Goal: Task Accomplishment & Management: Use online tool/utility

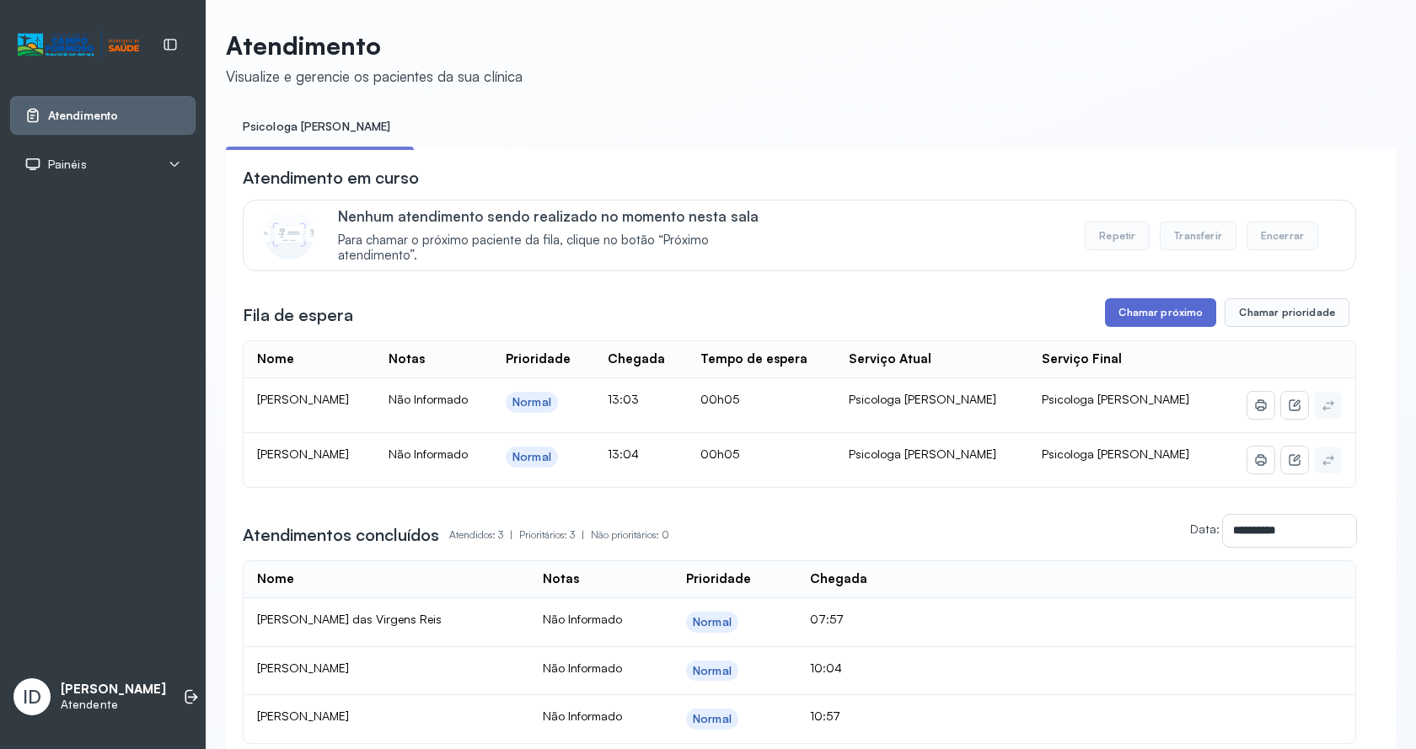
click at [1153, 318] on button "Chamar próximo" at bounding box center [1160, 312] width 111 height 29
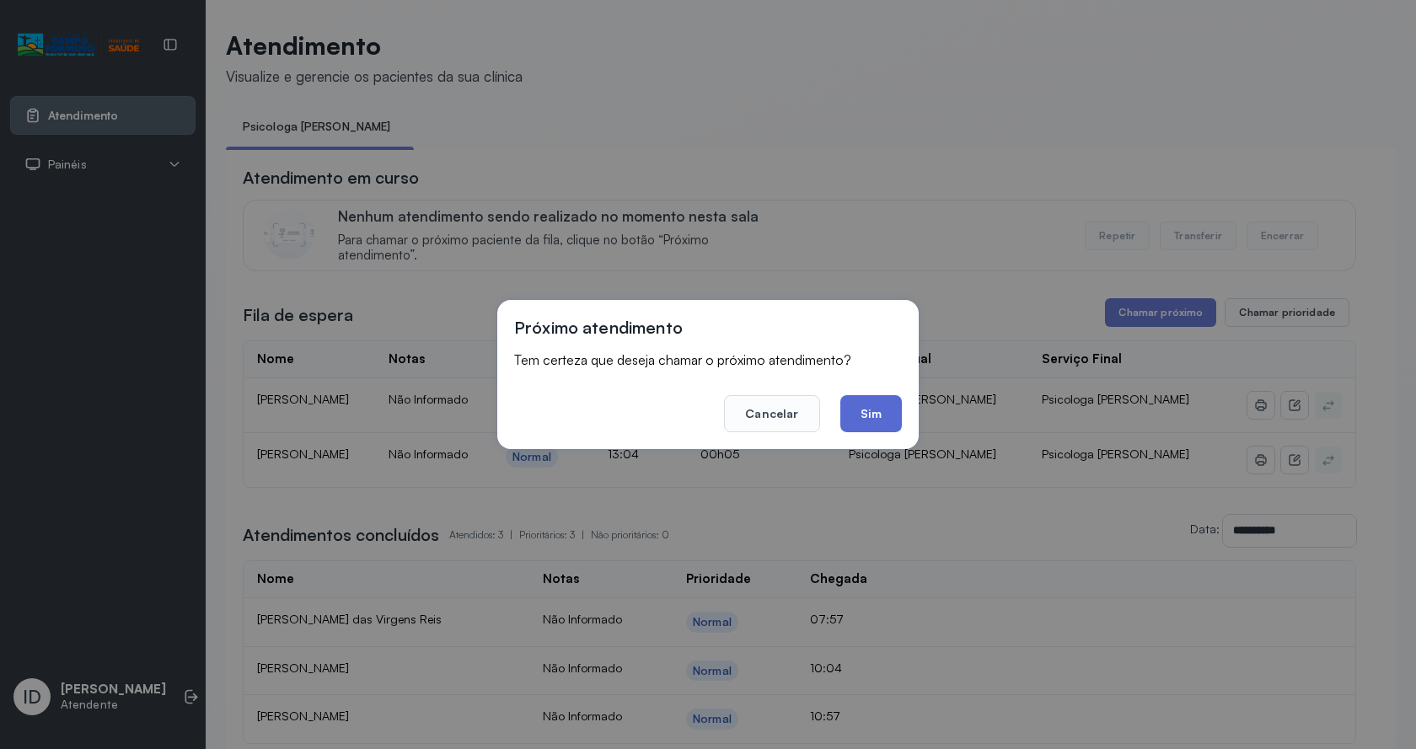
click at [871, 410] on button "Sim" at bounding box center [871, 413] width 62 height 37
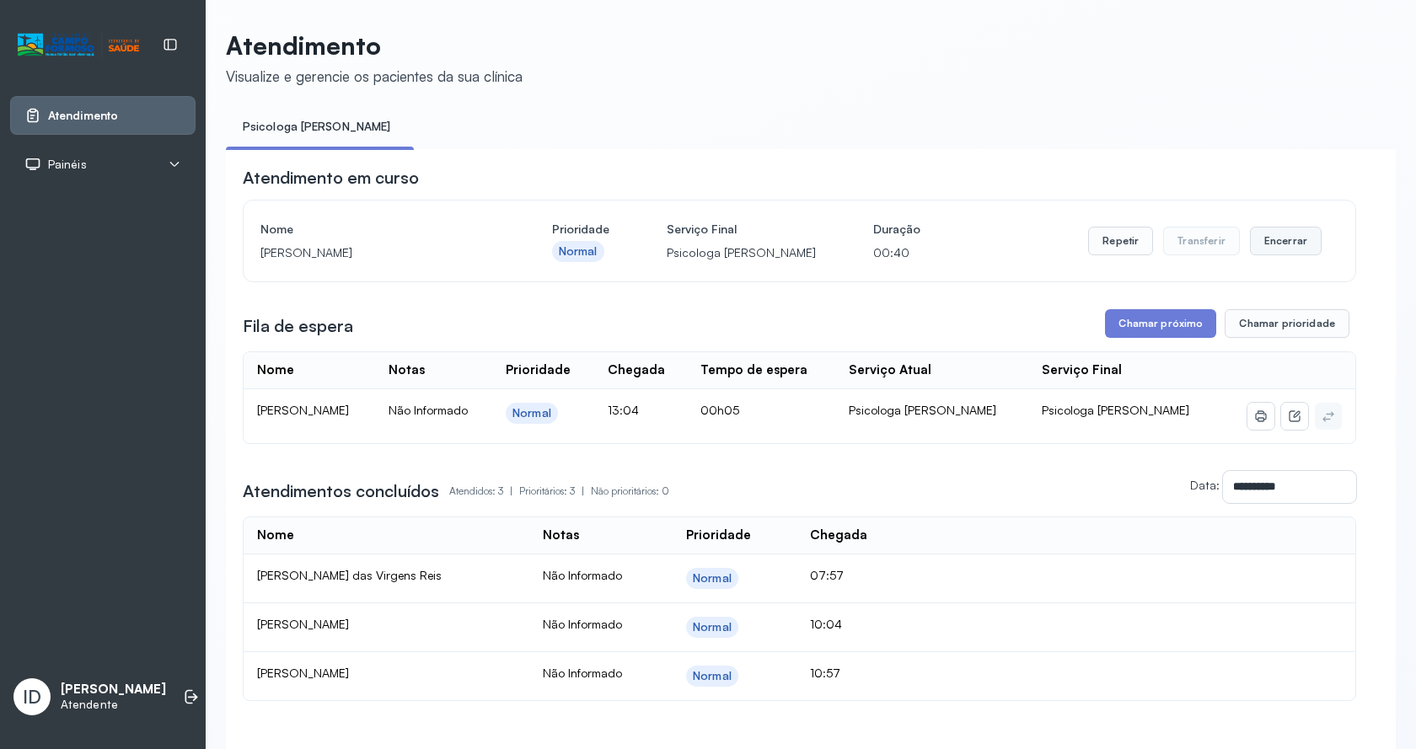
click at [1285, 250] on button "Encerrar" at bounding box center [1286, 241] width 72 height 29
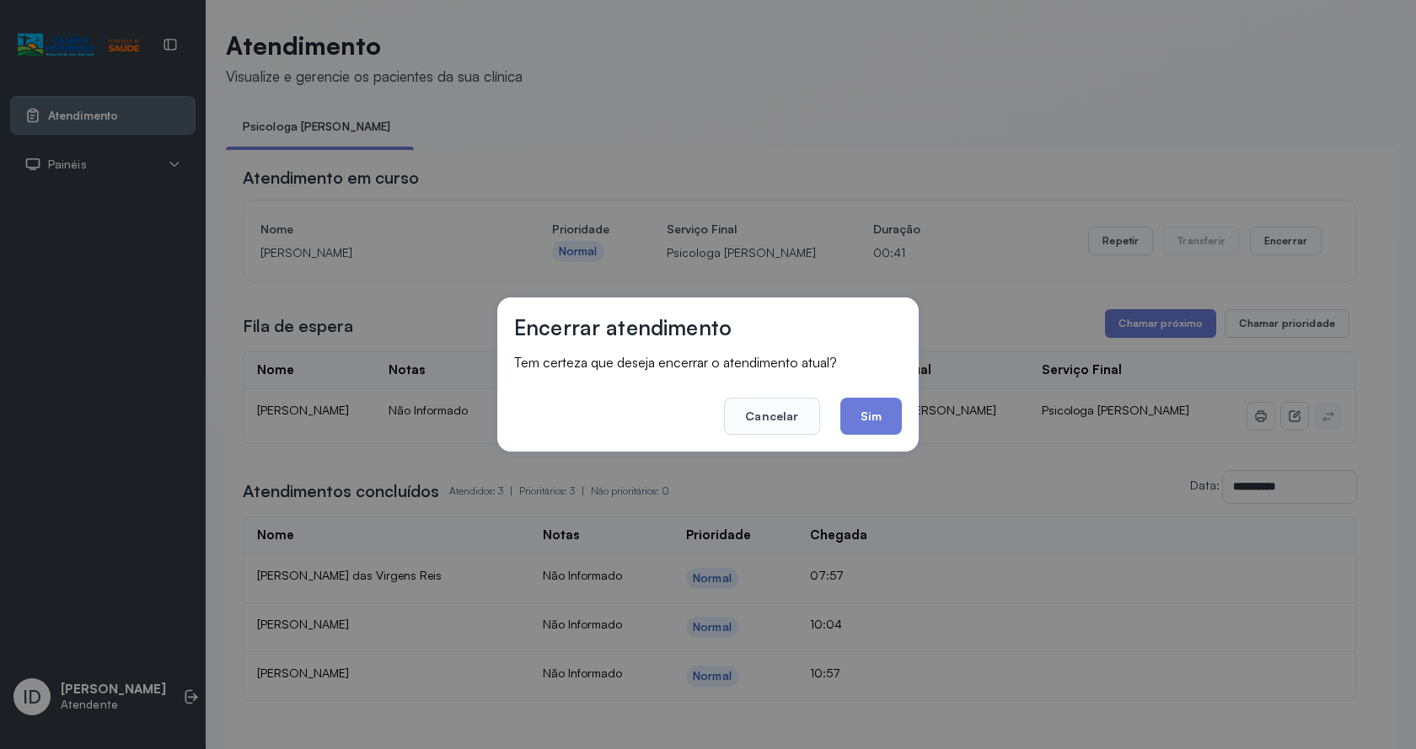
click at [865, 424] on button "Sim" at bounding box center [871, 416] width 62 height 37
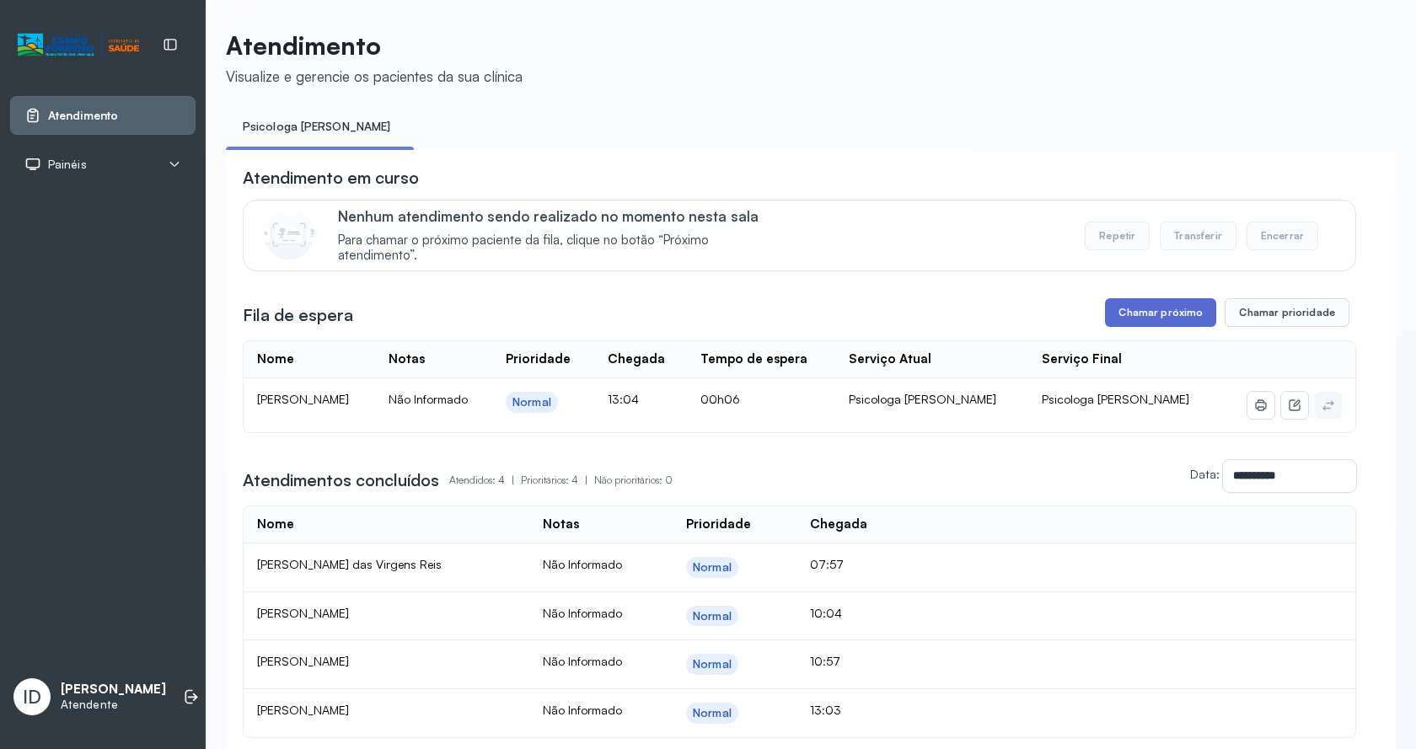
click at [1126, 313] on button "Chamar próximo" at bounding box center [1160, 312] width 111 height 29
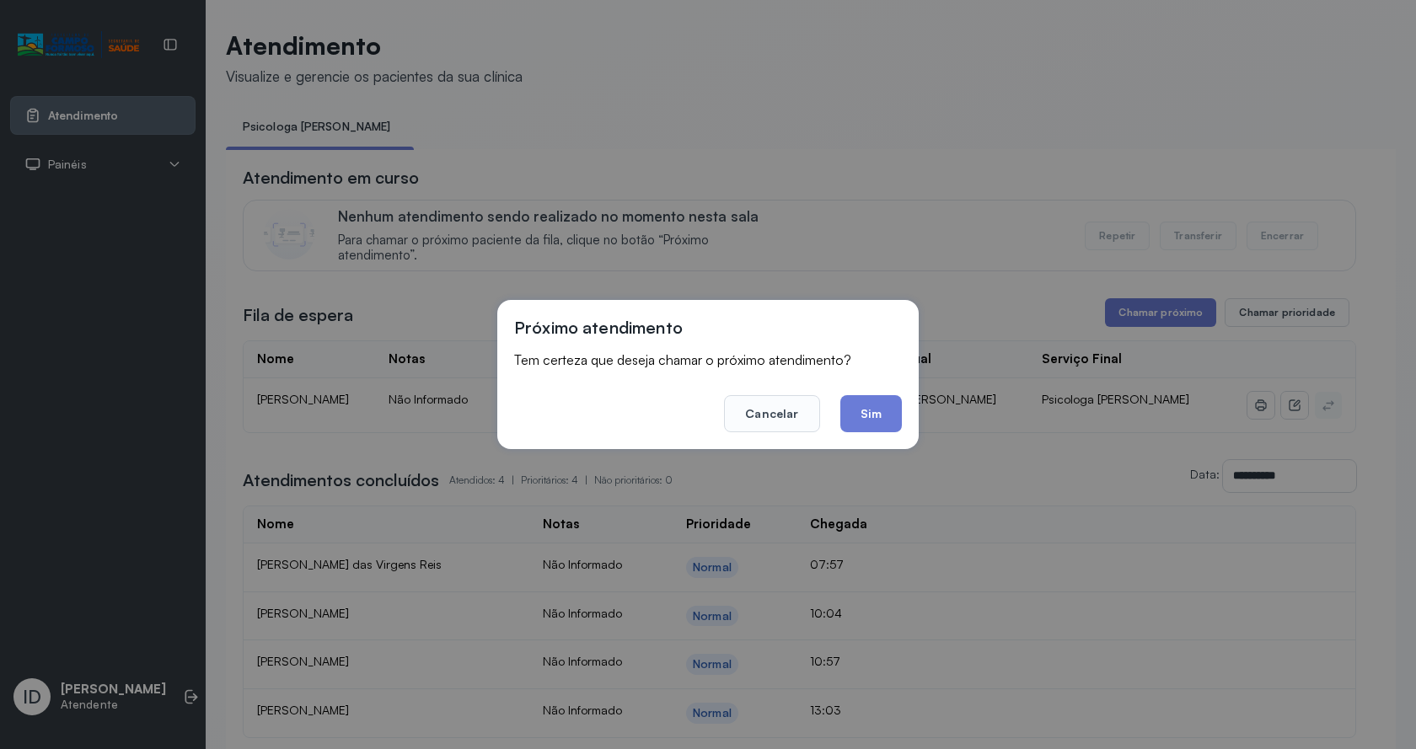
click at [894, 404] on button "Sim" at bounding box center [871, 413] width 62 height 37
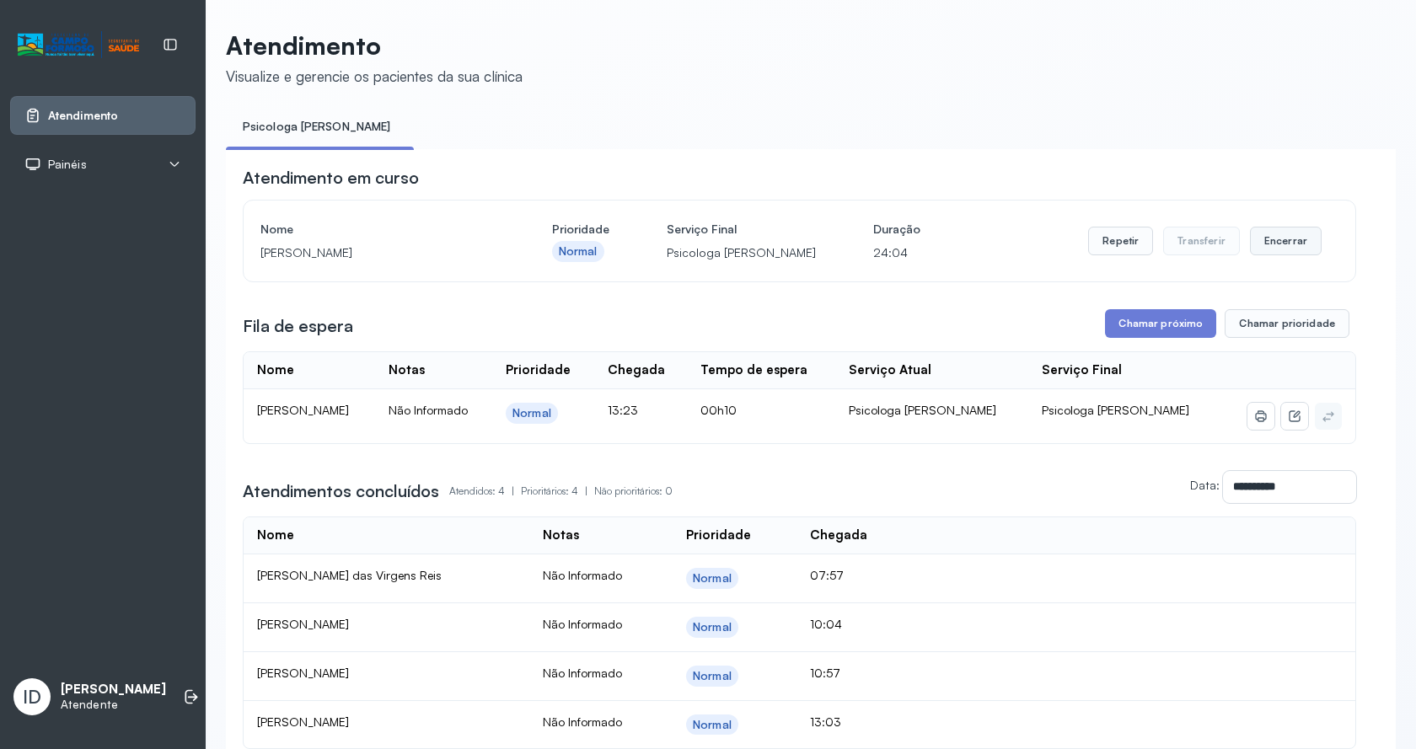
click at [1293, 244] on button "Encerrar" at bounding box center [1286, 241] width 72 height 29
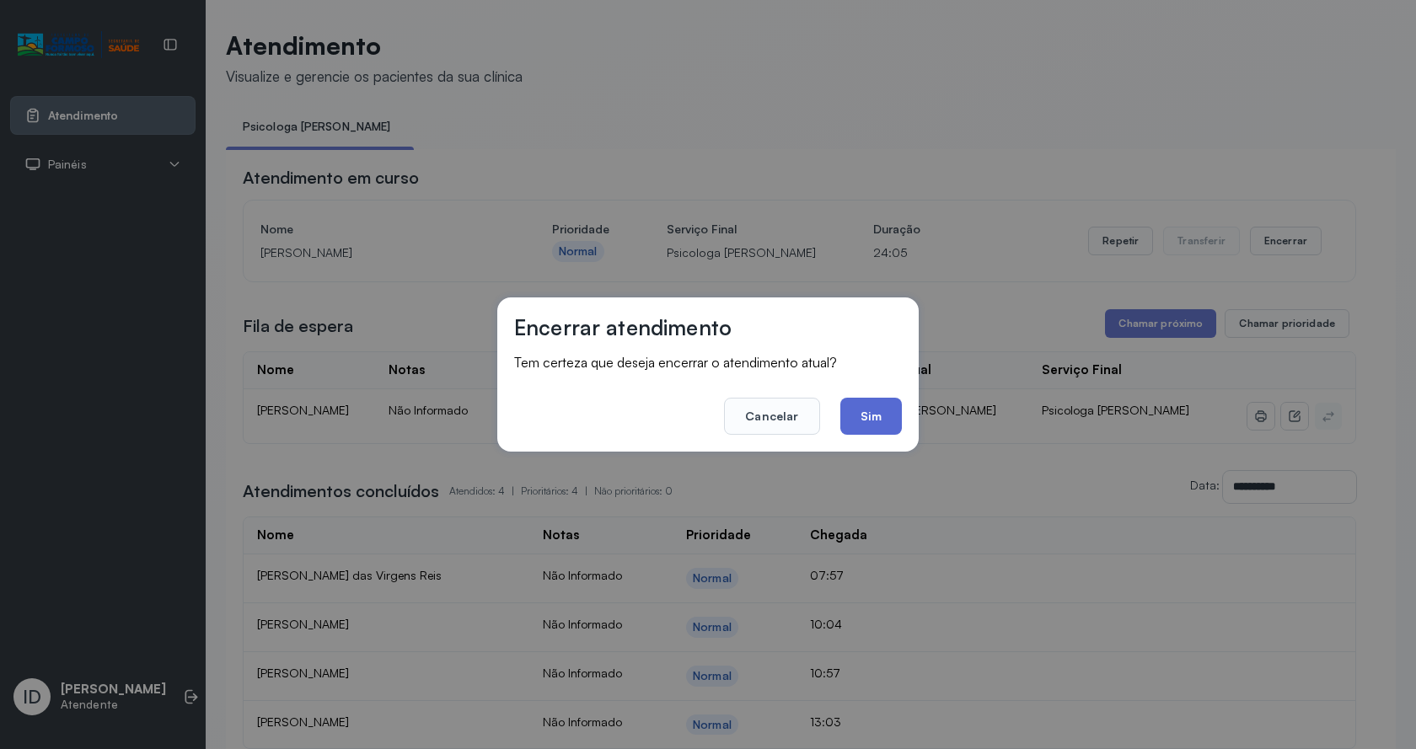
click at [882, 426] on button "Sim" at bounding box center [871, 416] width 62 height 37
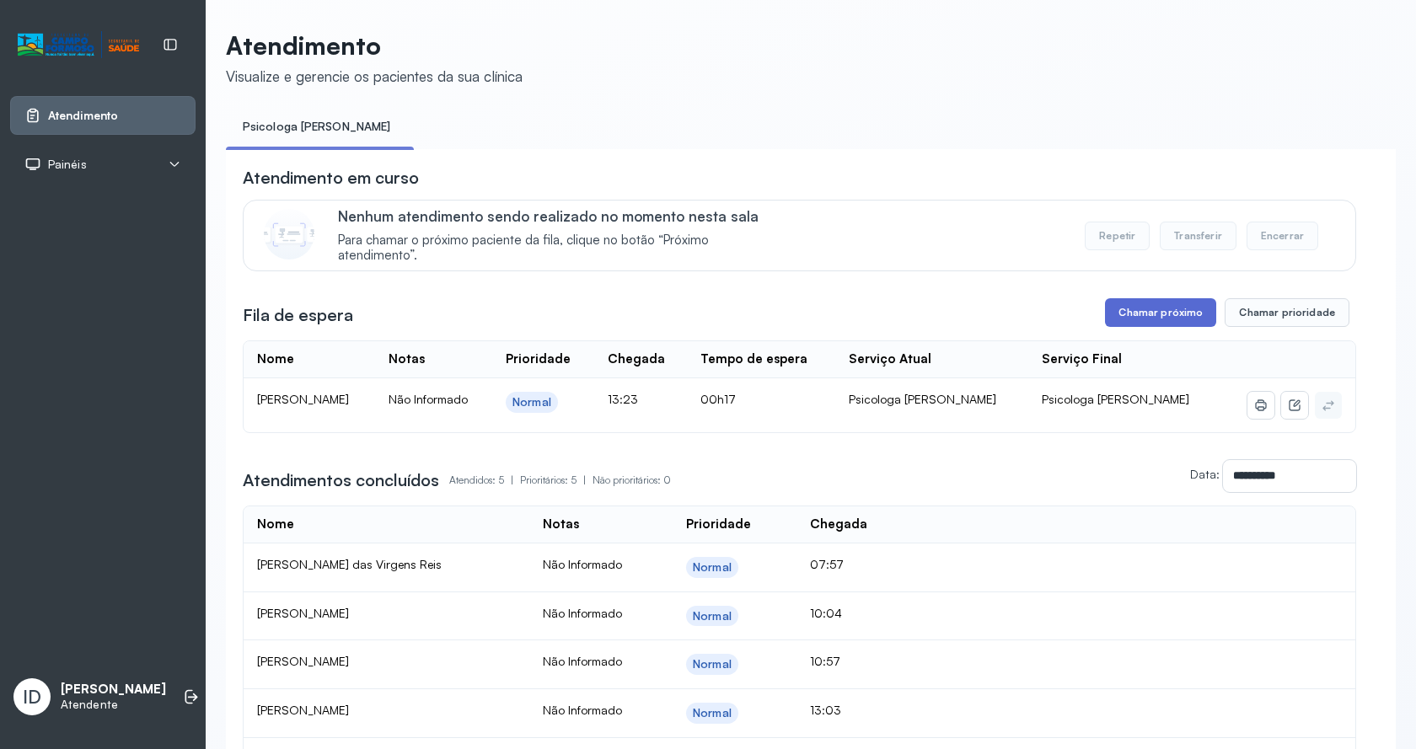
click at [1133, 310] on button "Chamar próximo" at bounding box center [1160, 312] width 111 height 29
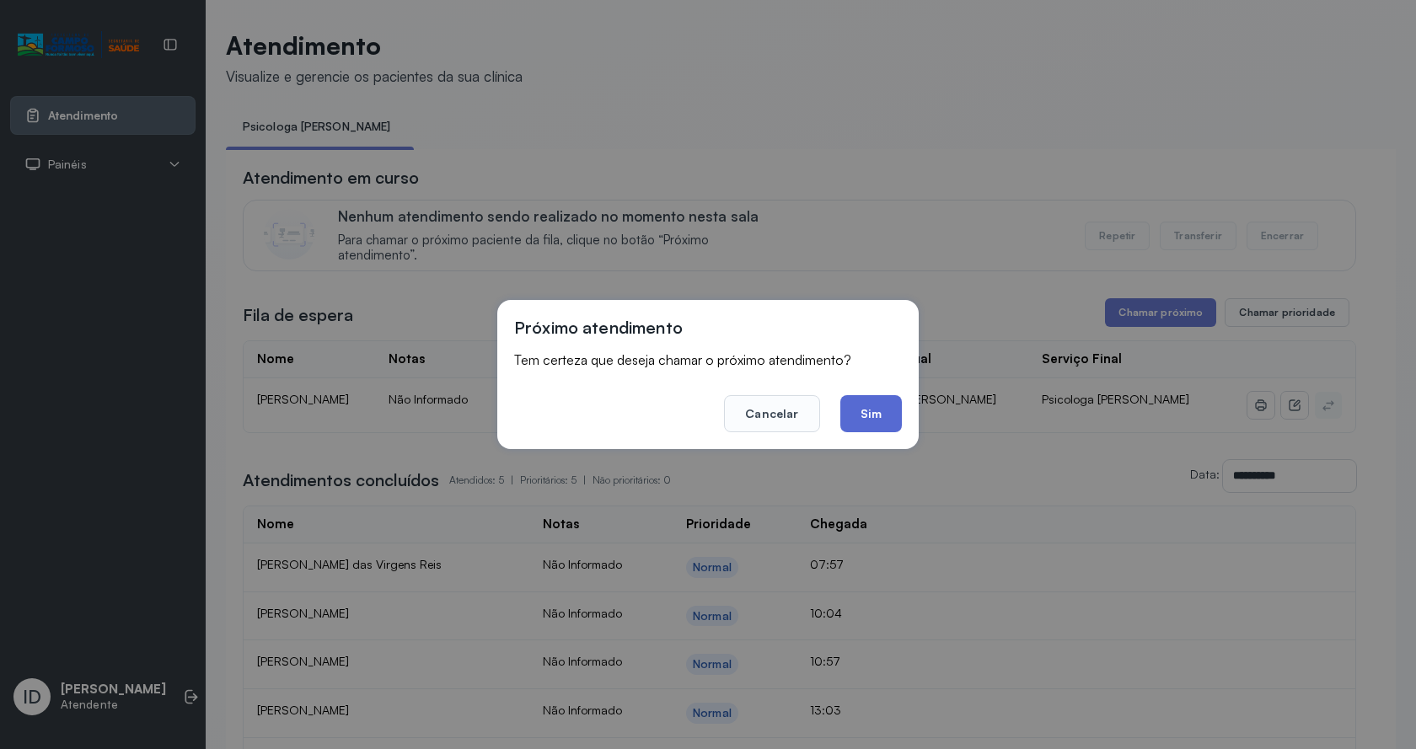
click at [843, 418] on button "Sim" at bounding box center [871, 413] width 62 height 37
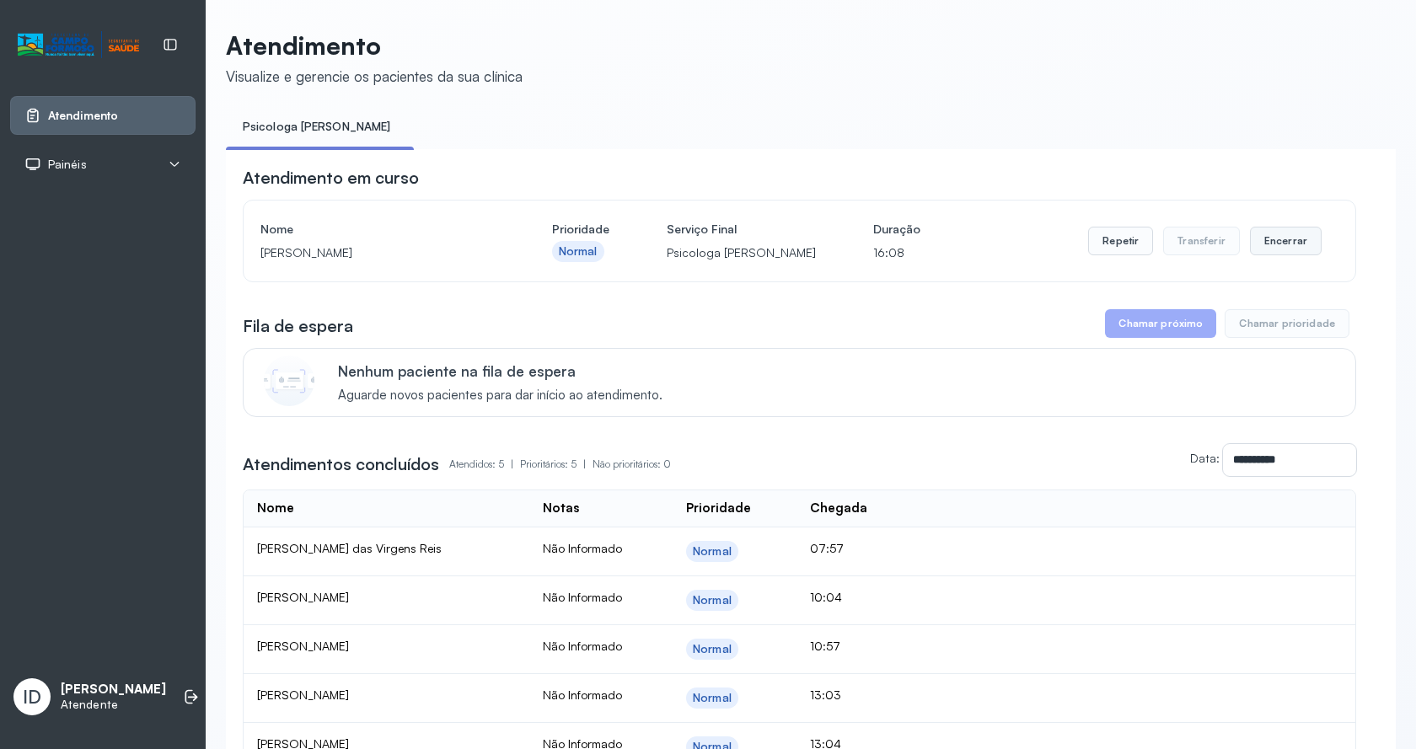
click at [1256, 238] on button "Encerrar" at bounding box center [1286, 241] width 72 height 29
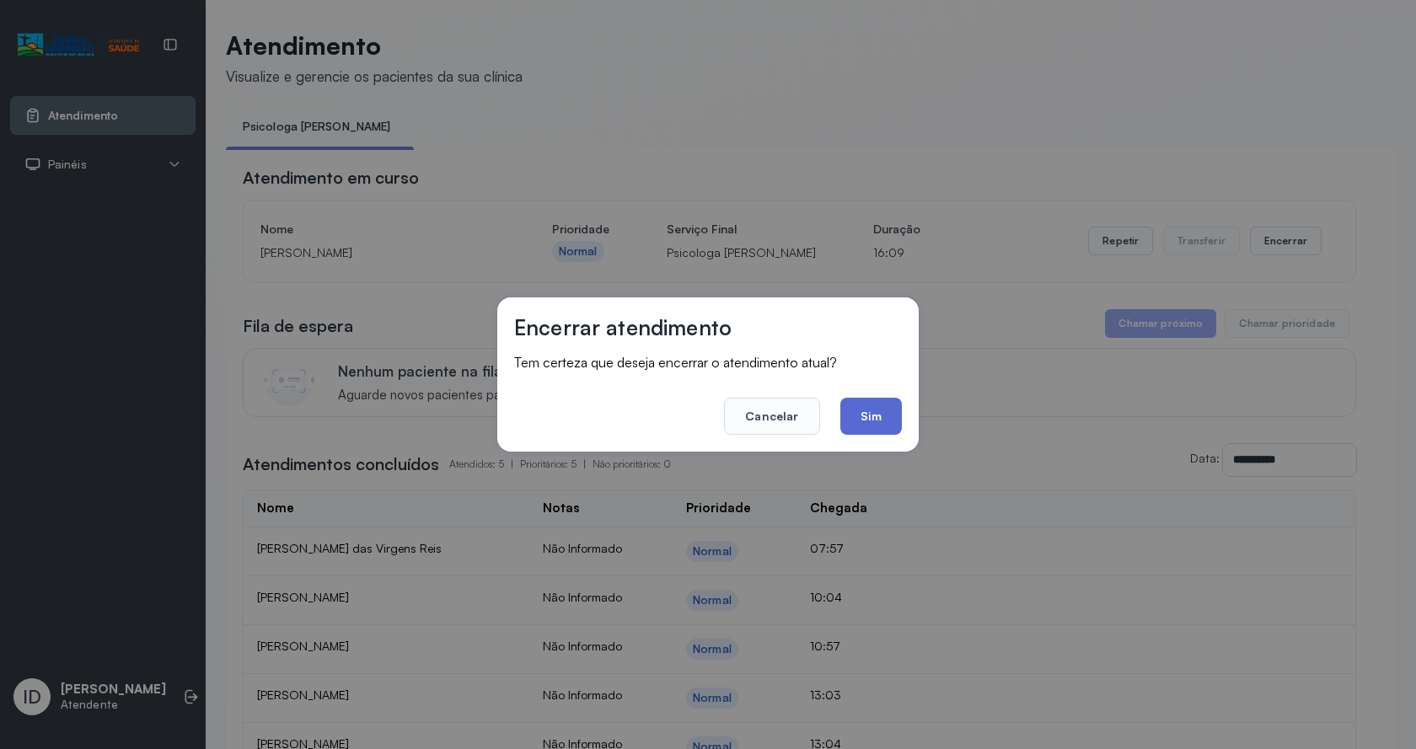
click at [880, 429] on button "Sim" at bounding box center [871, 416] width 62 height 37
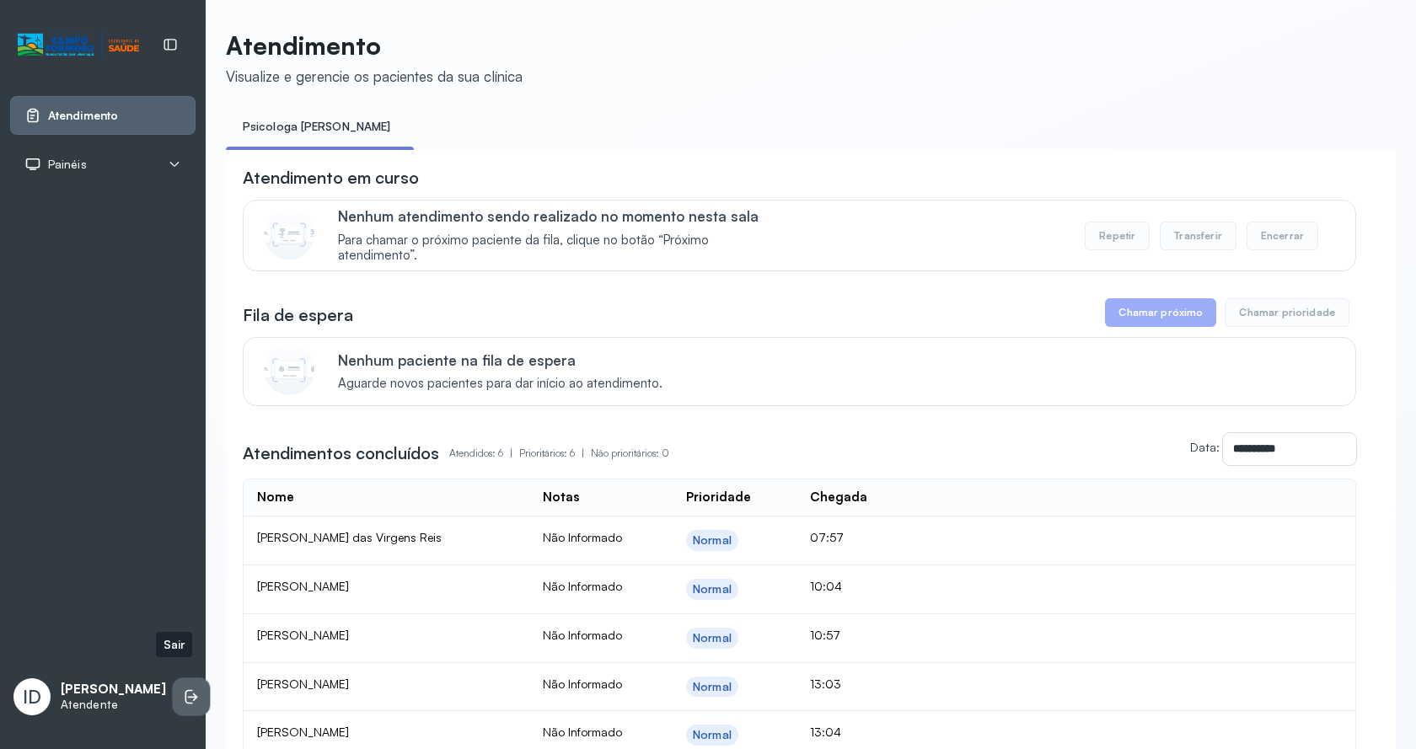
click at [190, 678] on li at bounding box center [191, 696] width 37 height 37
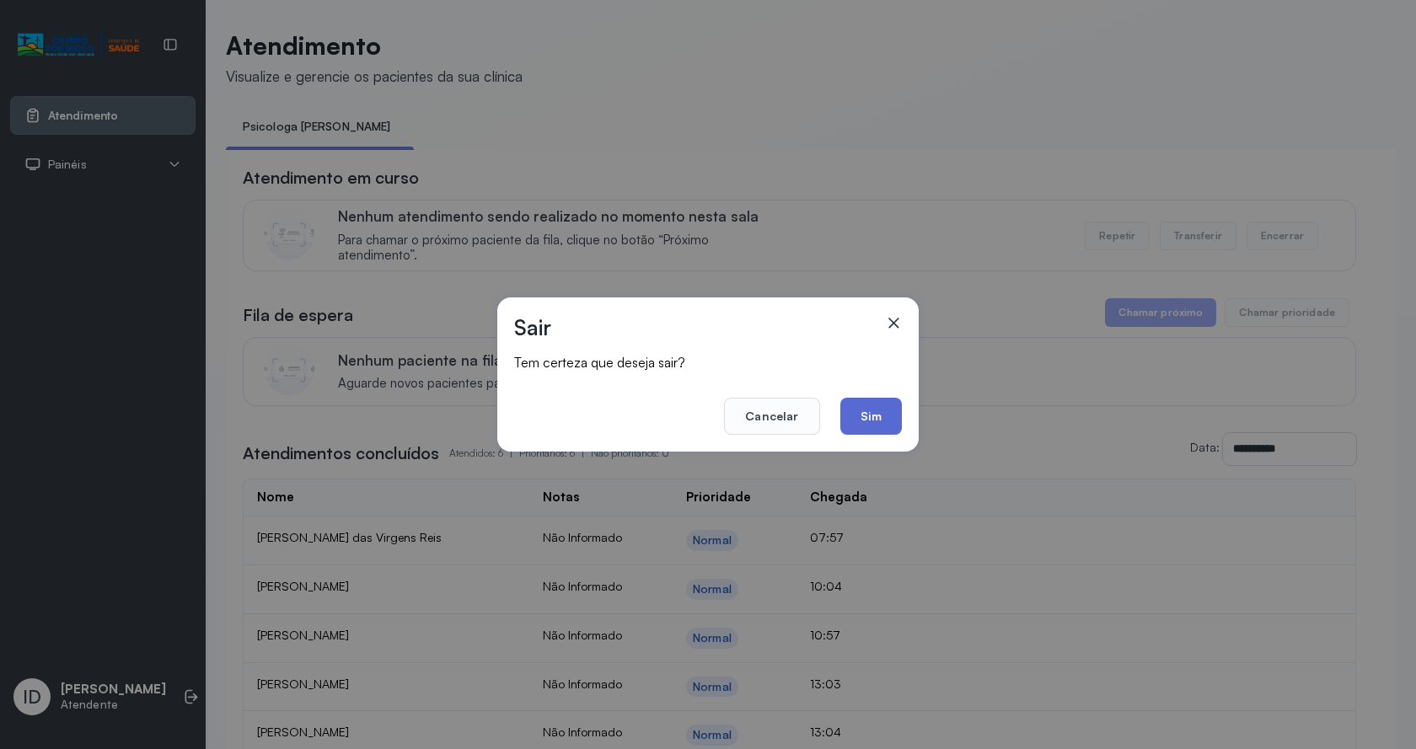
click at [890, 418] on button "Sim" at bounding box center [871, 416] width 62 height 37
